Goal: Task Accomplishment & Management: Use online tool/utility

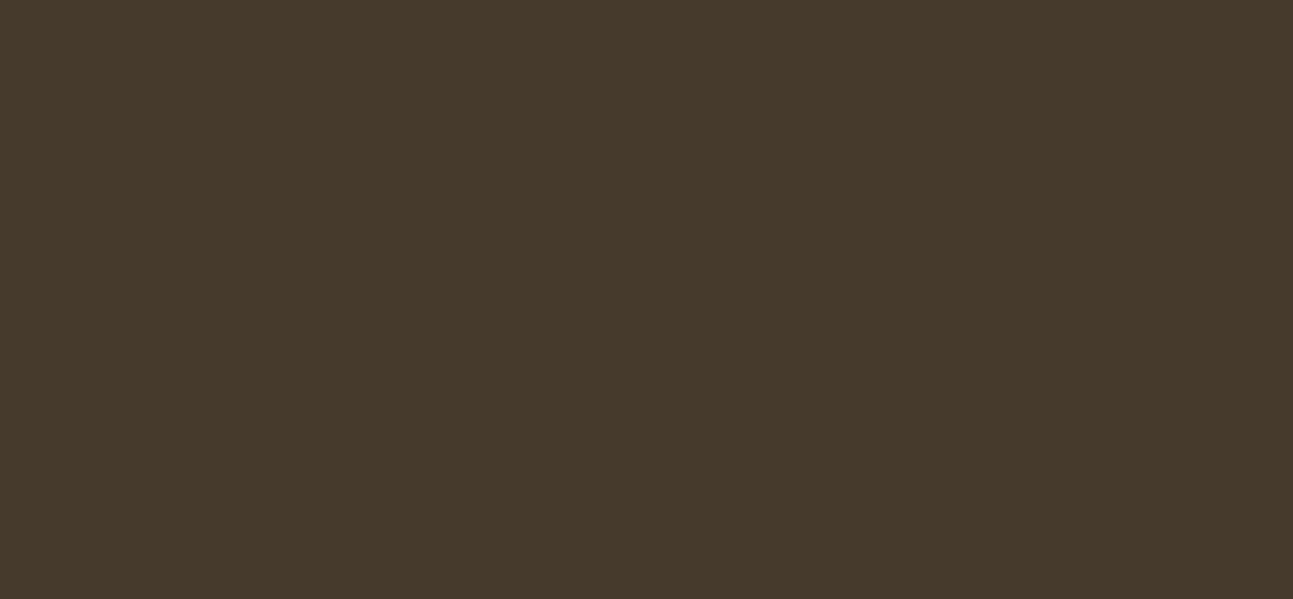
select select "es-ES"
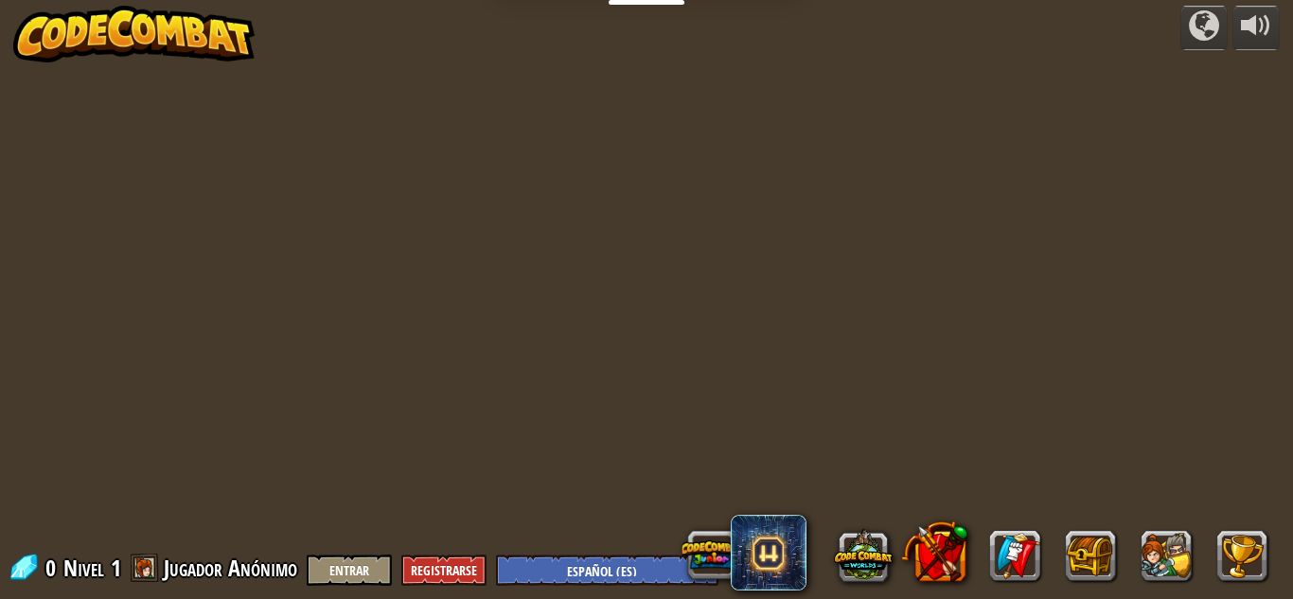
select select "es-ES"
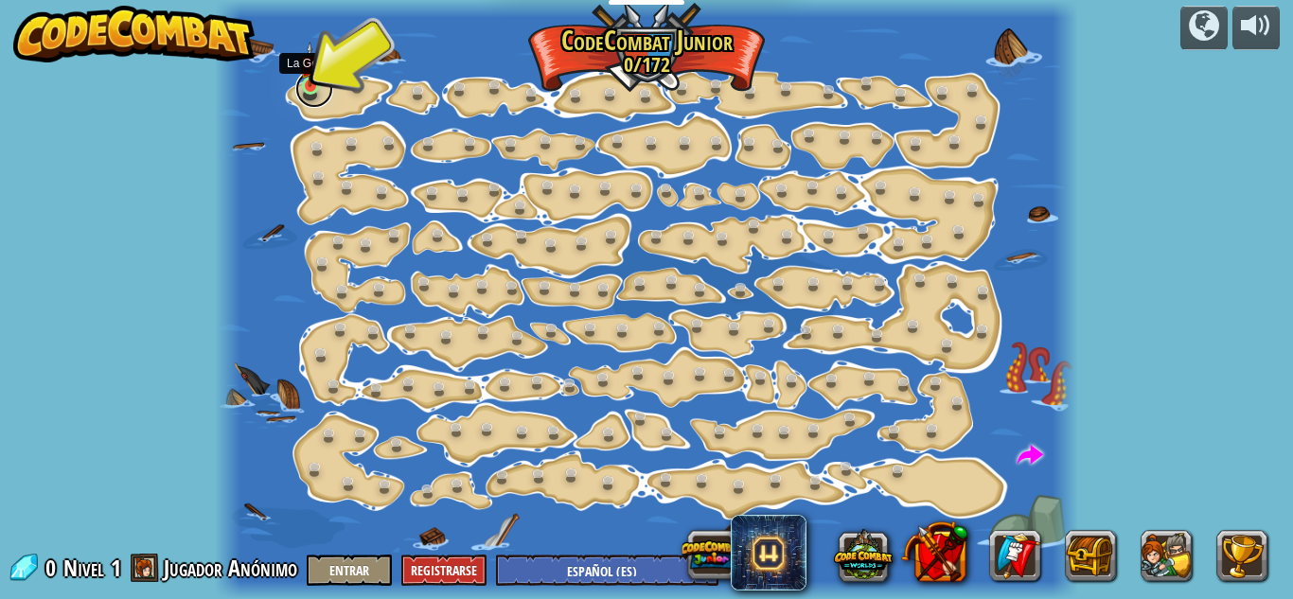
click at [321, 98] on link at bounding box center [314, 89] width 38 height 38
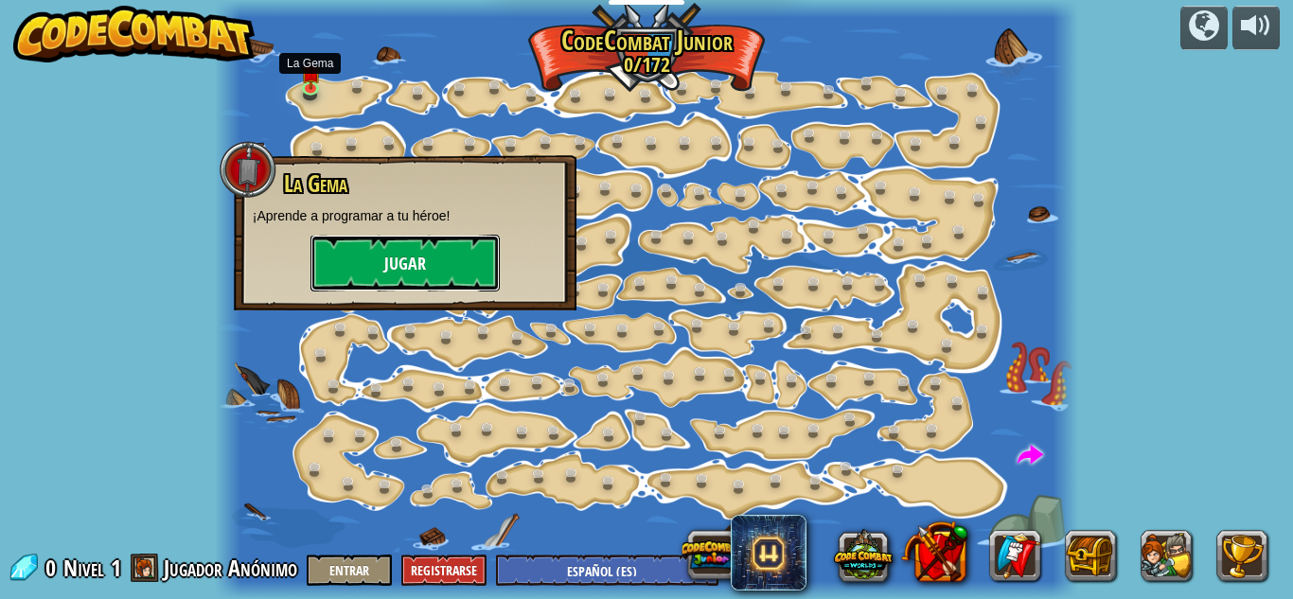
click at [375, 259] on button "Jugar" at bounding box center [405, 263] width 189 height 57
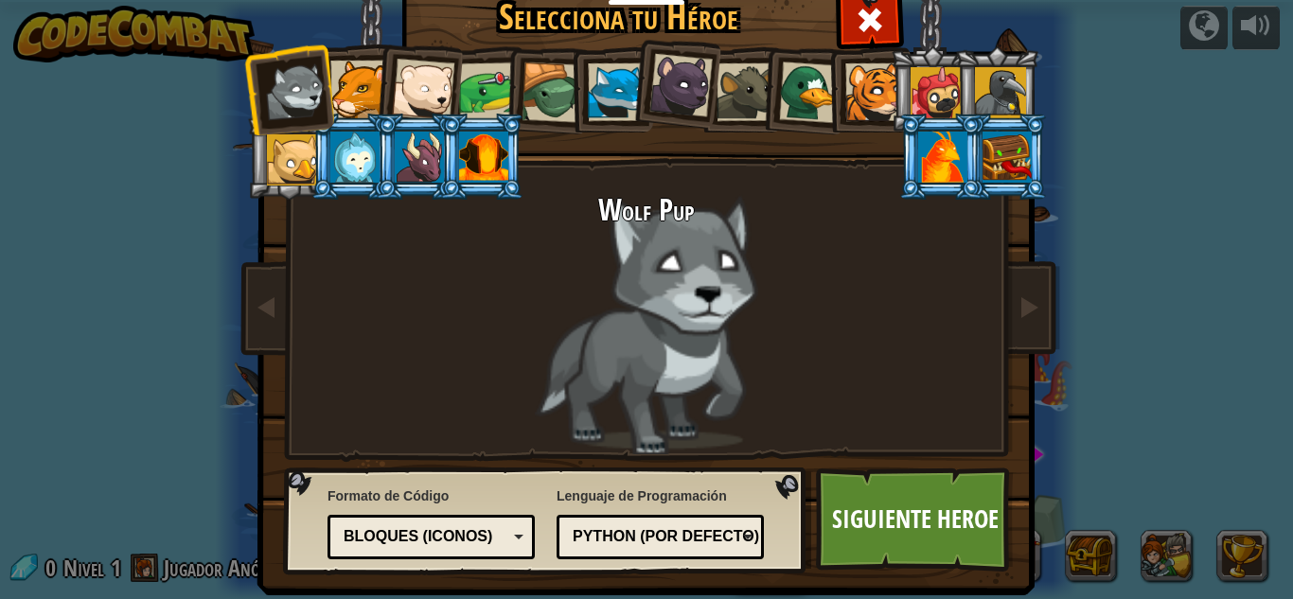
click at [418, 67] on div at bounding box center [423, 90] width 62 height 62
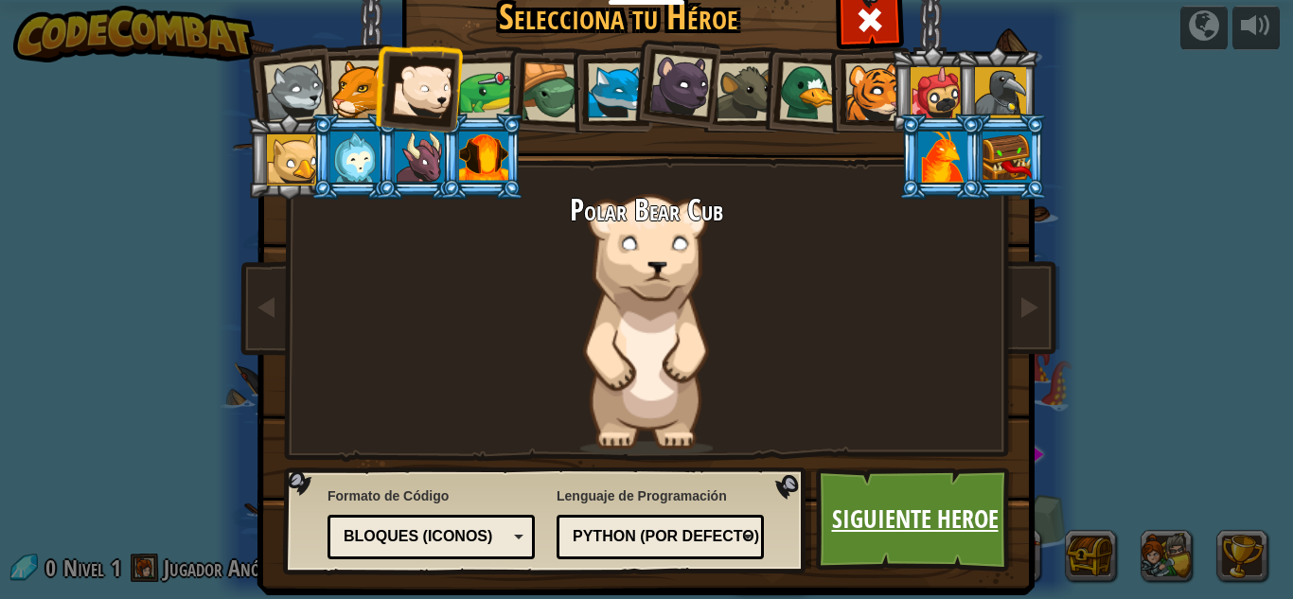
click at [868, 498] on link "Siguiente Heroe" at bounding box center [915, 520] width 198 height 104
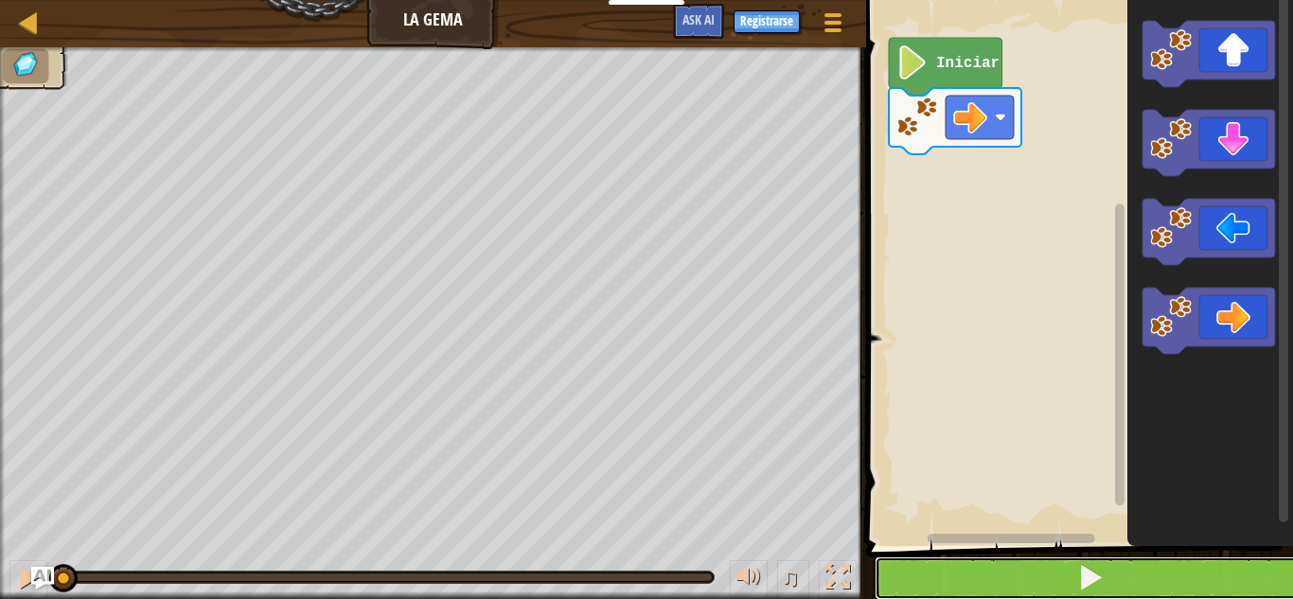
click at [989, 574] on button at bounding box center [1091, 579] width 433 height 44
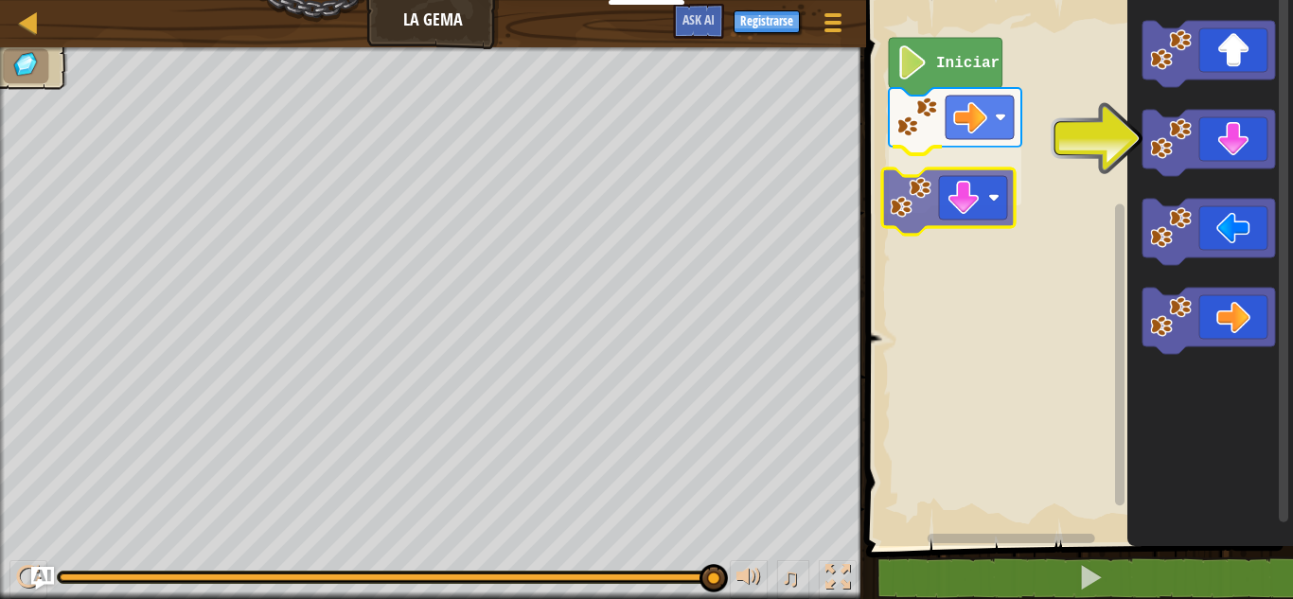
click at [934, 201] on div "Iniciar" at bounding box center [1077, 269] width 433 height 556
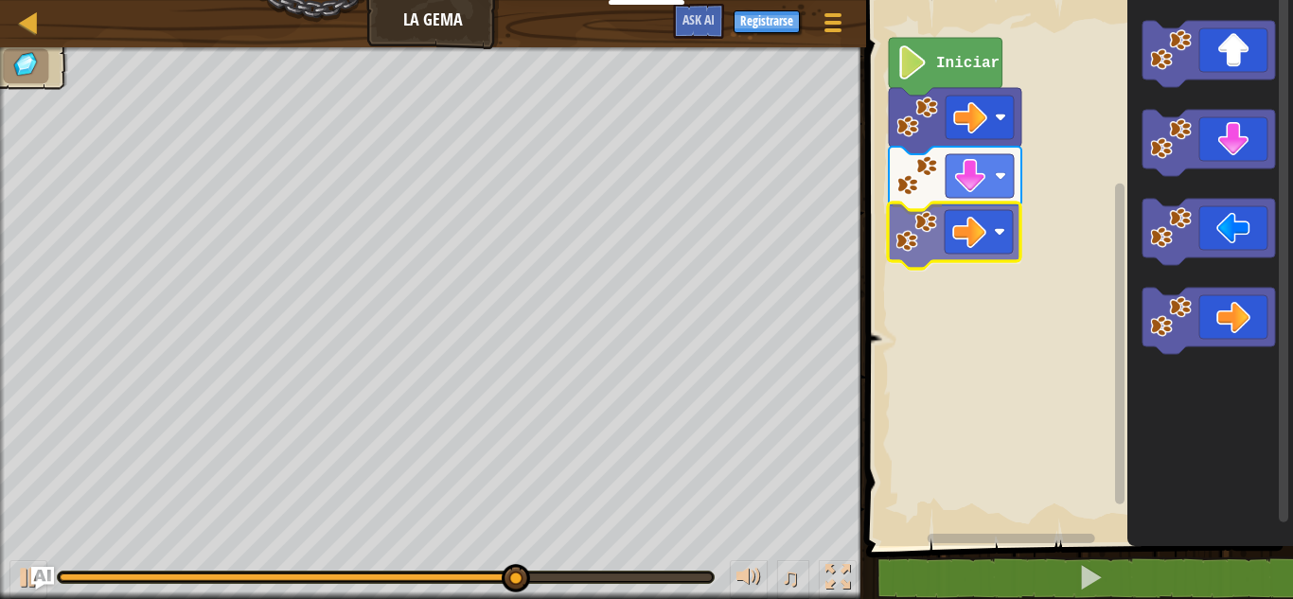
click at [933, 222] on div "Iniciar" at bounding box center [1077, 269] width 433 height 556
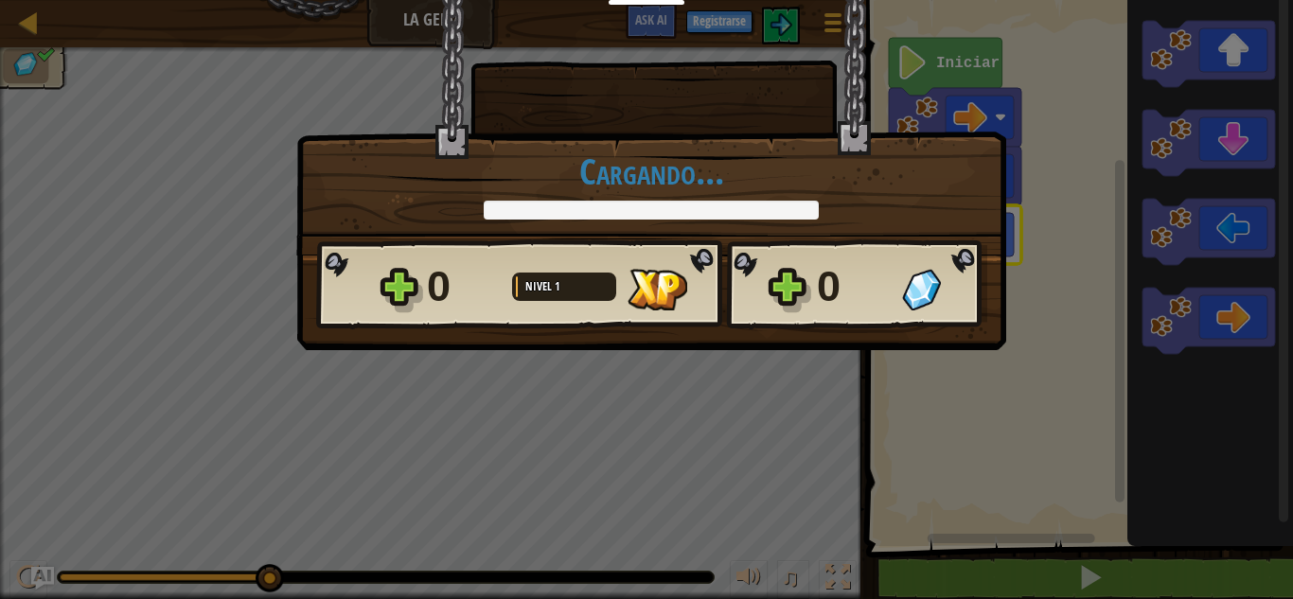
click at [560, 263] on div "0 Nivel 1" at bounding box center [569, 287] width 284 height 61
click at [562, 288] on div at bounding box center [564, 287] width 104 height 28
click at [593, 214] on div at bounding box center [651, 210] width 335 height 19
drag, startPoint x: 578, startPoint y: 206, endPoint x: 48, endPoint y: 221, distance: 529.4
click at [48, 221] on div "× Puntúa este nivel: Cargando... Reticulating Splines... Cargando... 0 Nivel 1 …" at bounding box center [646, 299] width 1293 height 599
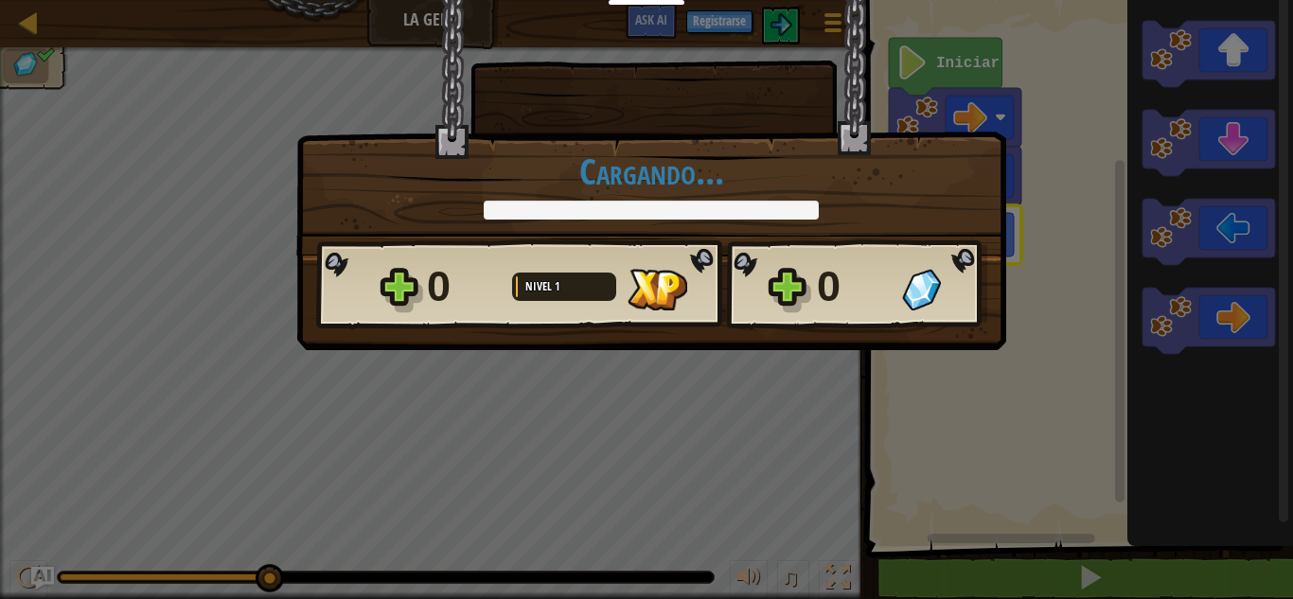
click at [557, 296] on div at bounding box center [564, 287] width 104 height 28
click at [257, 330] on div "× Puntúa este nivel: Cargando... Reticulating Splines... Cargando... 0 Nivel 1 …" at bounding box center [646, 299] width 1293 height 599
drag, startPoint x: 257, startPoint y: 330, endPoint x: 31, endPoint y: 522, distance: 295.5
click at [31, 522] on div "× Puntúa este nivel: Cargando... Reticulating Splines... Cargando... 0 Nivel 1 …" at bounding box center [646, 299] width 1293 height 599
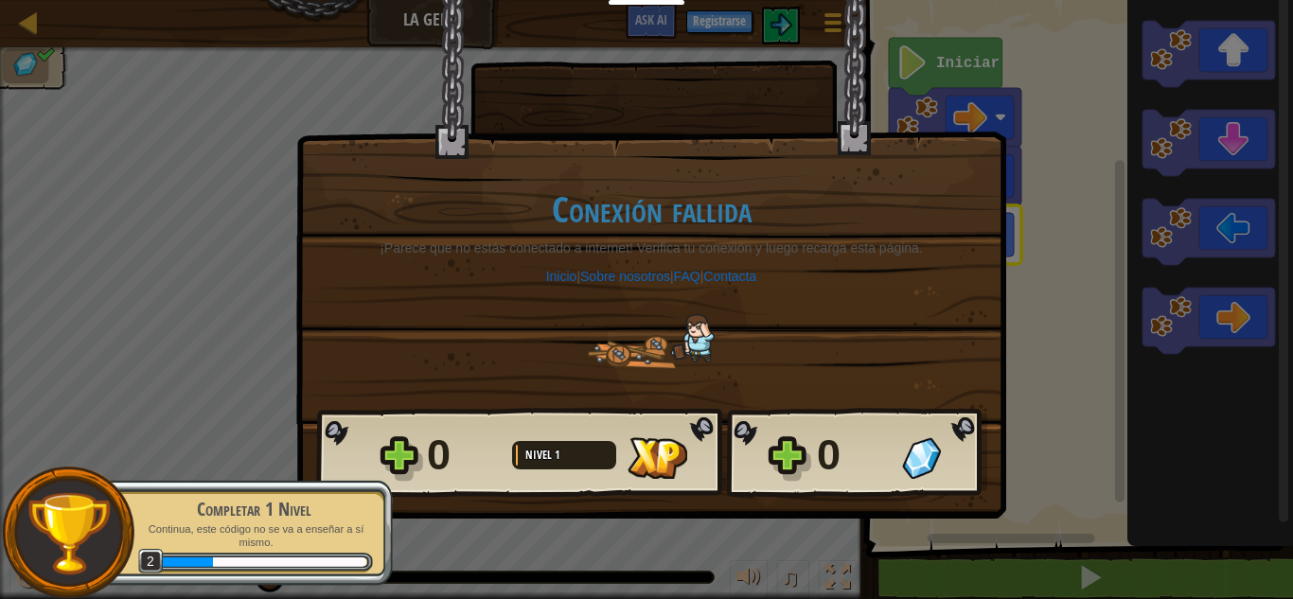
click at [1002, 576] on div "× Puntúa este nivel: Conexión fallida ¡Parece que no estás conectado a internet…" at bounding box center [646, 299] width 1293 height 599
drag, startPoint x: 1002, startPoint y: 576, endPoint x: 1041, endPoint y: 581, distance: 40.2
click at [1041, 581] on div "× Puntúa este nivel: Conexión fallida ¡Parece que no estás conectado a internet…" at bounding box center [646, 299] width 1293 height 599
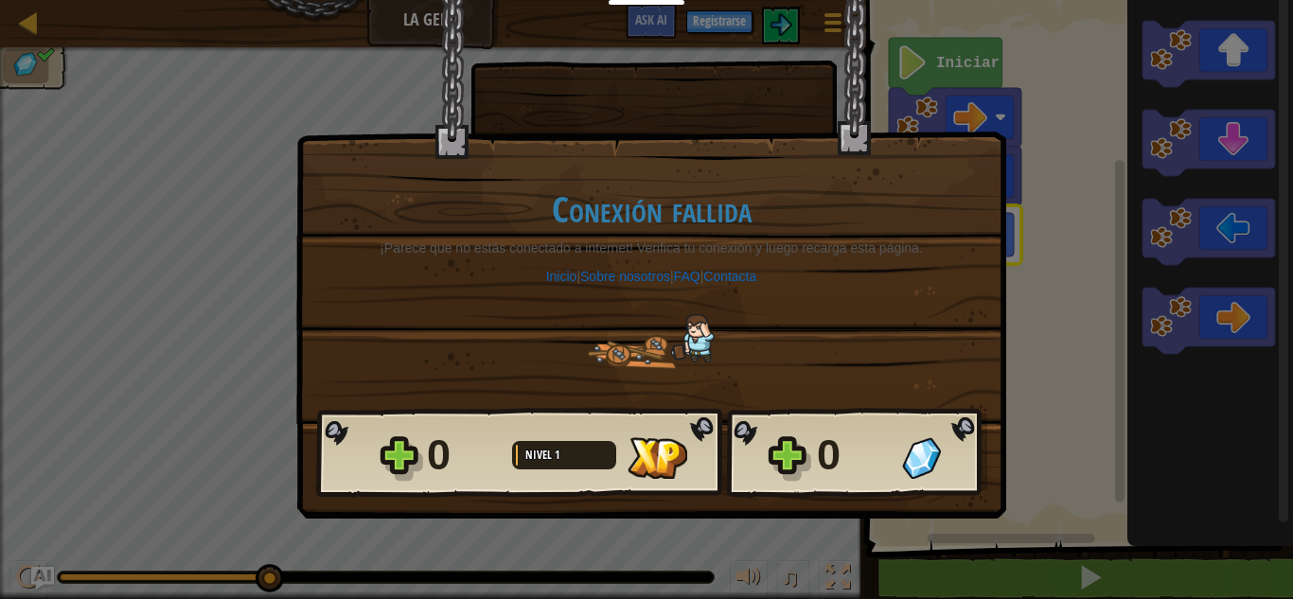
click at [1041, 581] on div "× Puntúa este nivel: Conexión fallida ¡Parece que no estás conectado a internet…" at bounding box center [646, 299] width 1293 height 599
